Goal: Find specific page/section: Find specific page/section

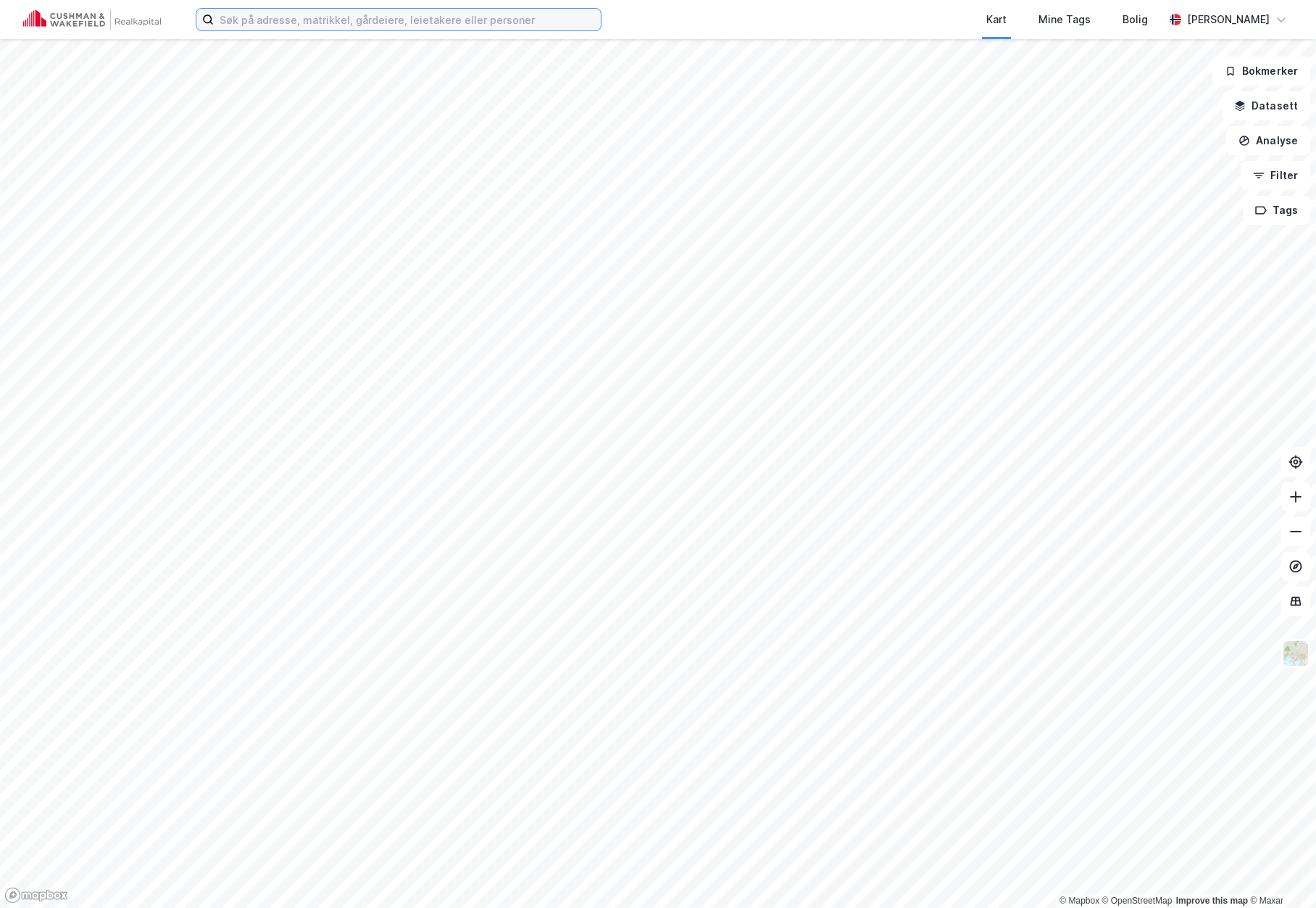
click at [520, 21] on input at bounding box center [406, 19] width 387 height 22
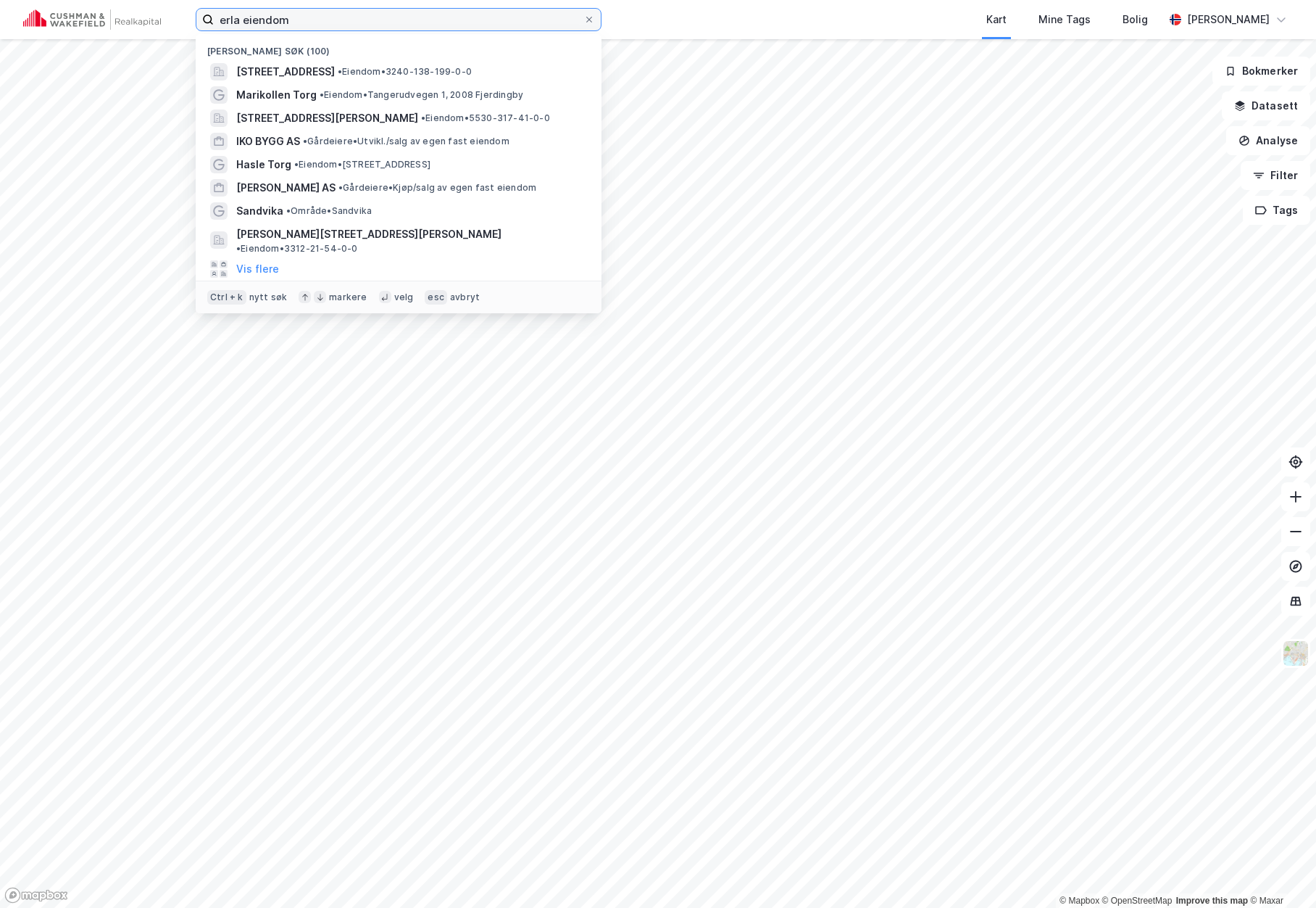
type input "erla eiendom"
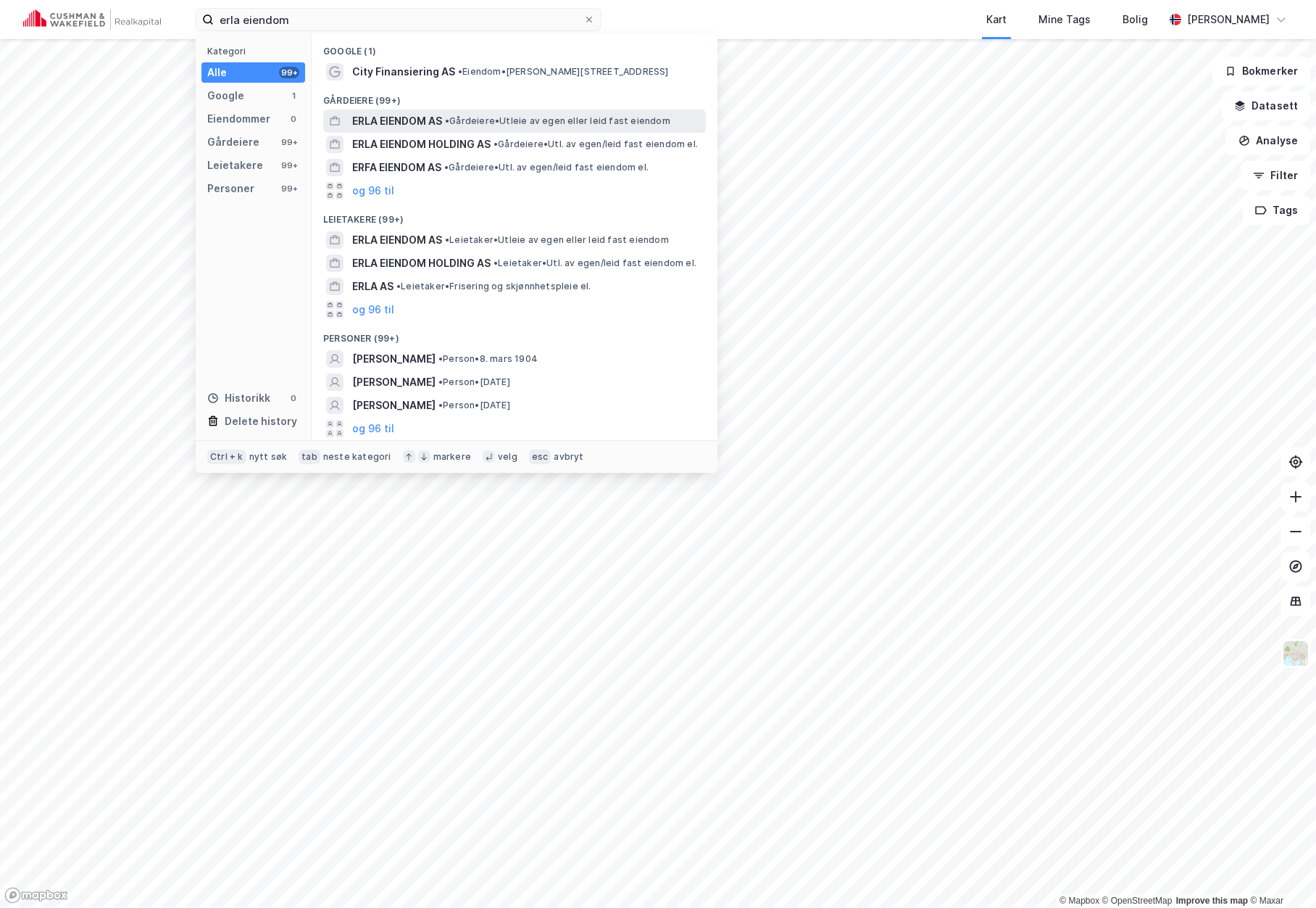
click at [419, 121] on span "ERLA EIENDOM AS" at bounding box center [397, 121] width 90 height 17
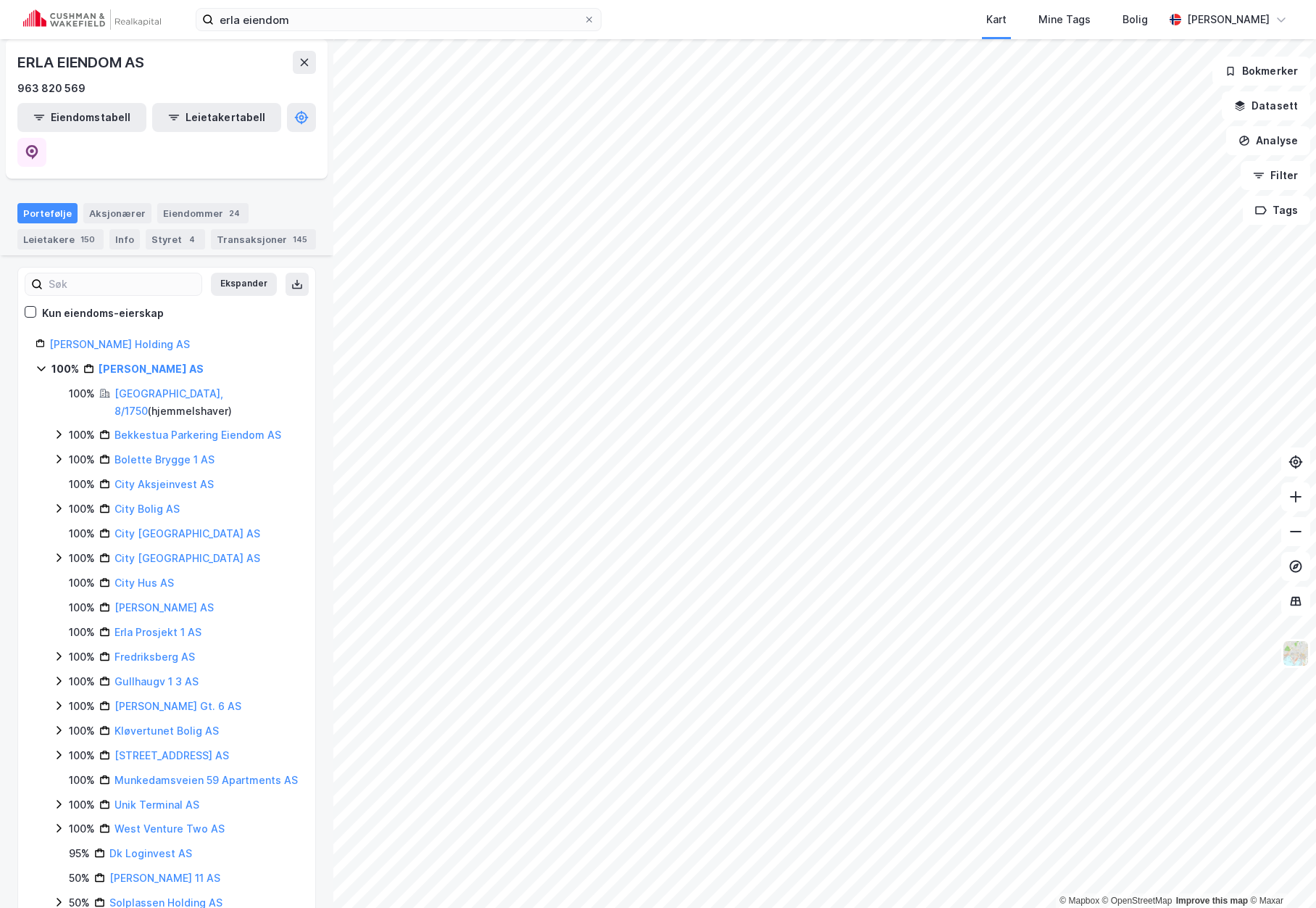
scroll to position [139, 0]
